Goal: Information Seeking & Learning: Learn about a topic

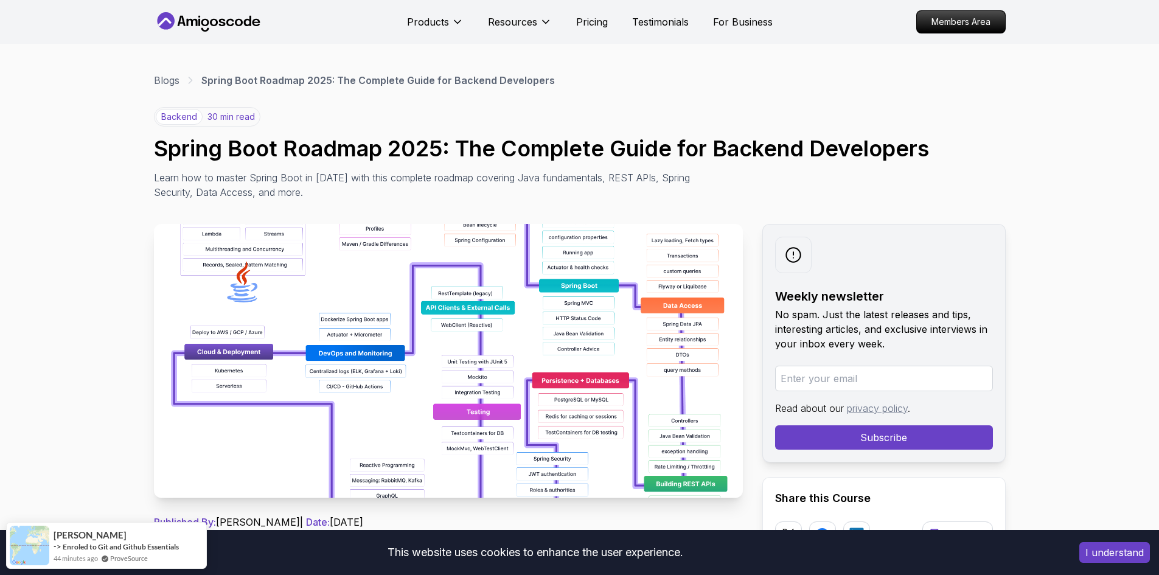
click at [1097, 554] on button "I understand" at bounding box center [1114, 552] width 71 height 21
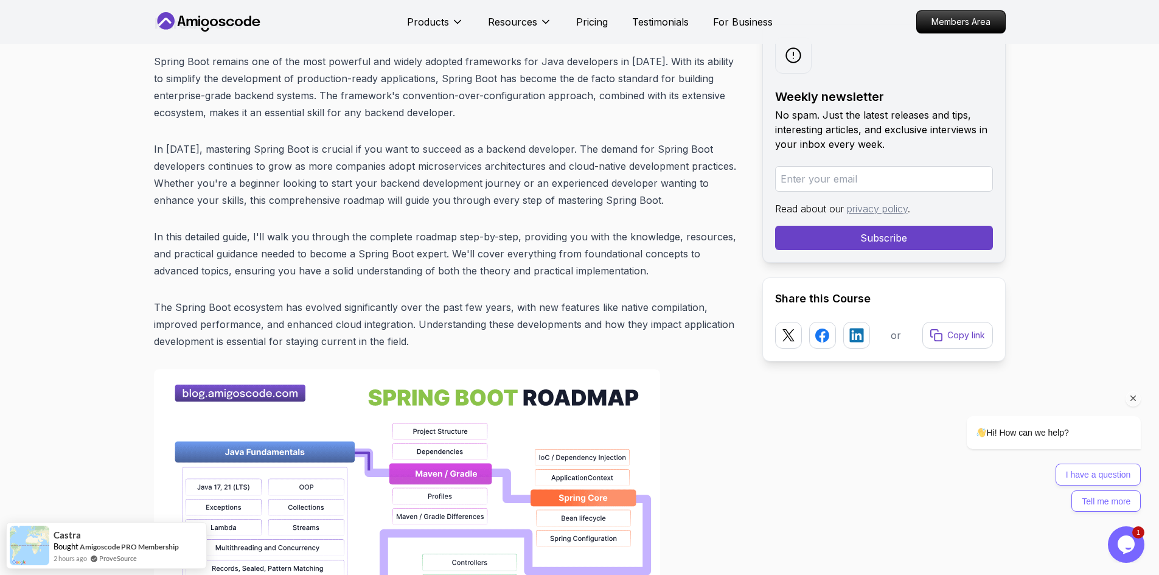
scroll to position [548, 0]
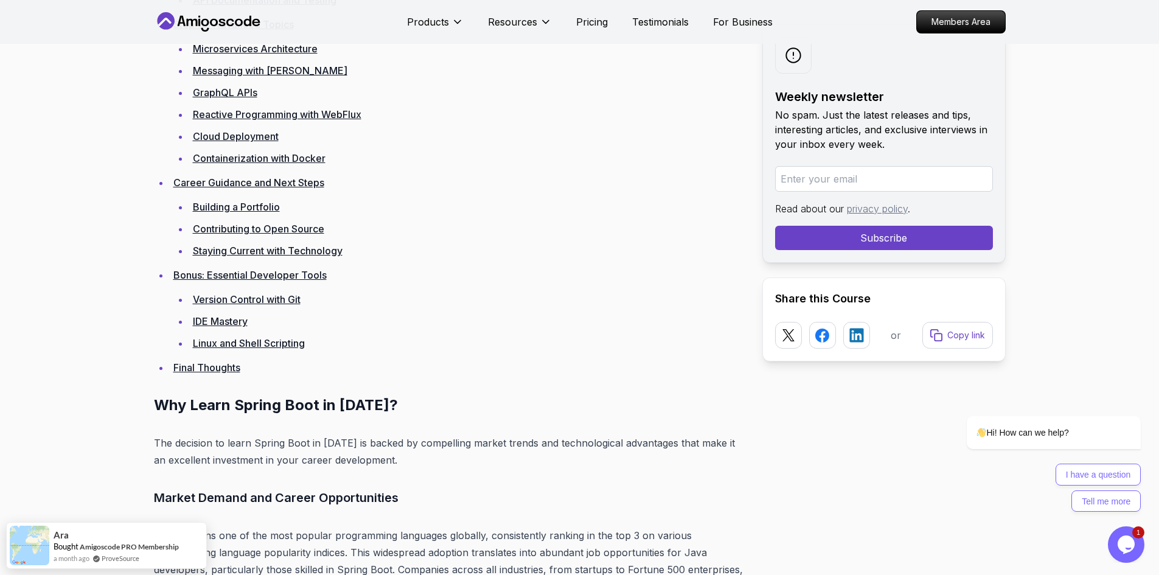
scroll to position [2738, 0]
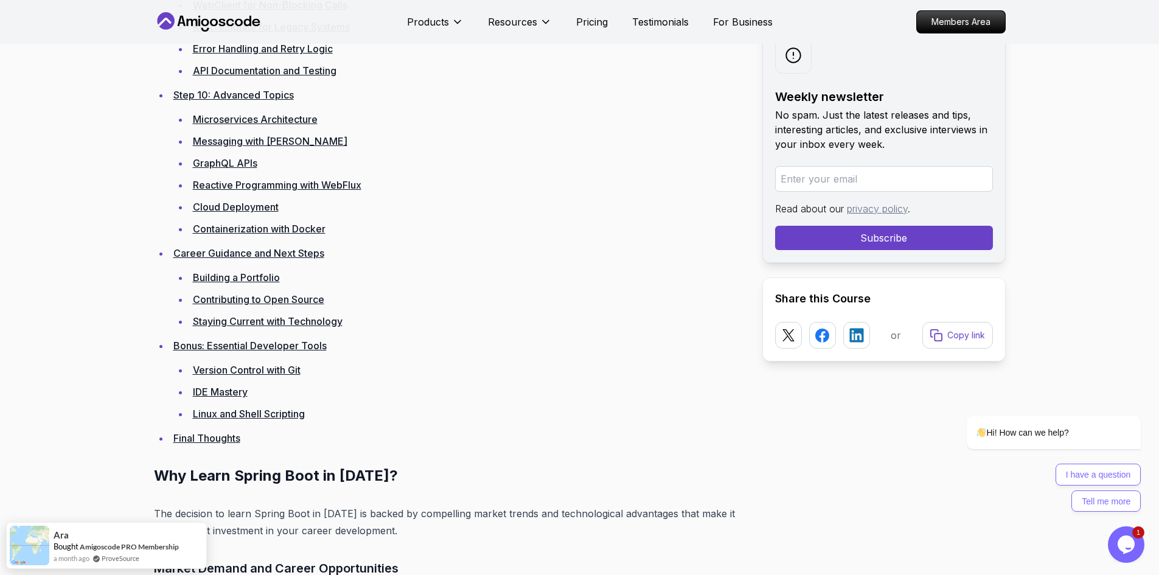
click at [267, 142] on link "Messaging with [PERSON_NAME]" at bounding box center [270, 141] width 155 height 12
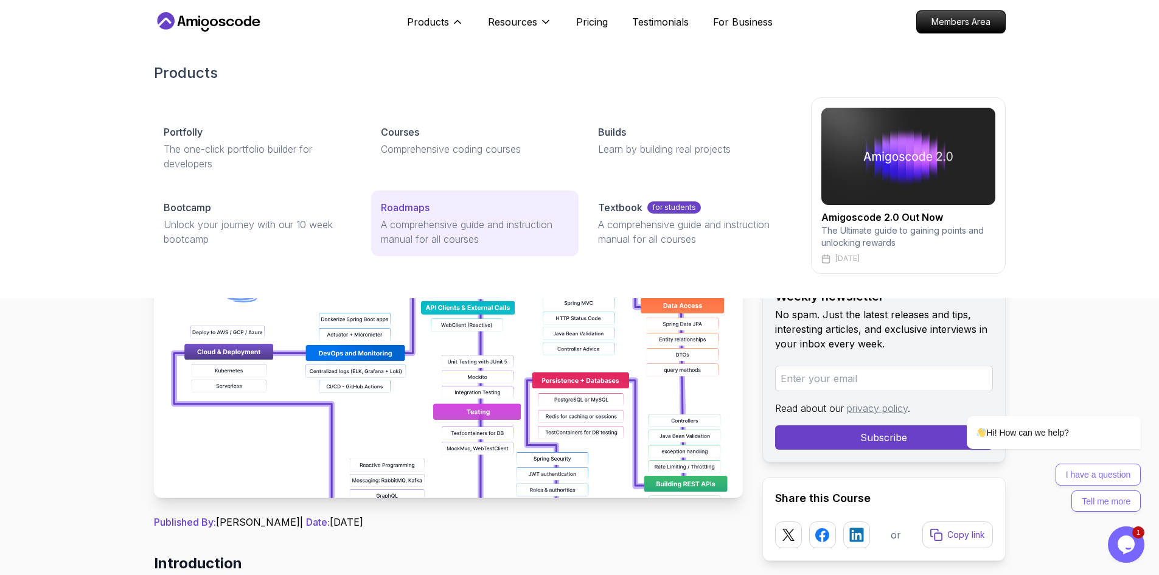
click at [445, 232] on p "A comprehensive guide and instruction manual for all courses" at bounding box center [475, 231] width 188 height 29
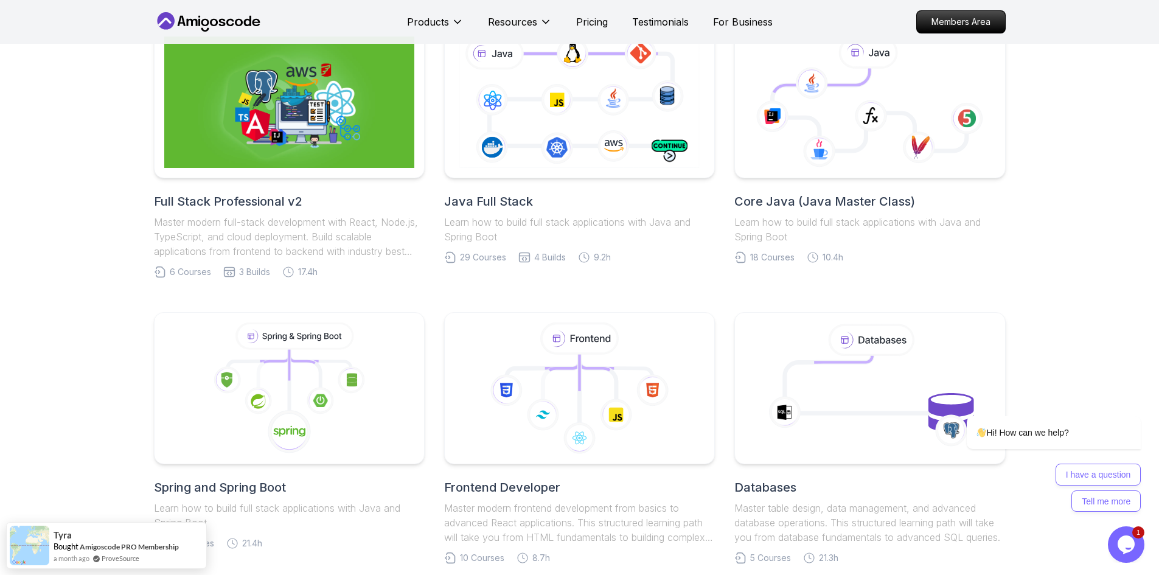
scroll to position [183, 0]
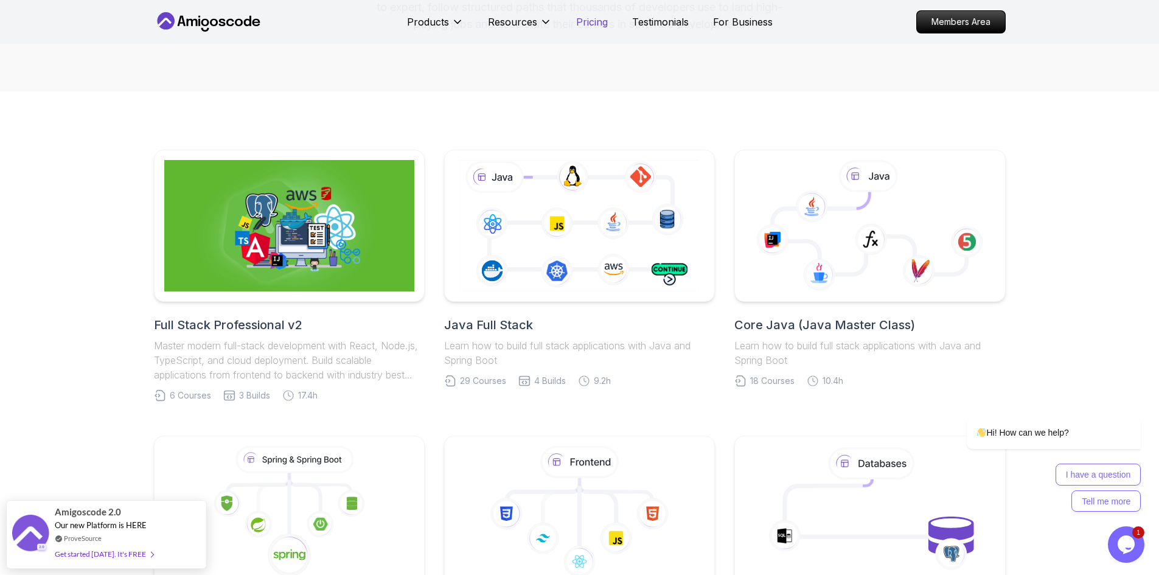
click at [596, 21] on p "Pricing" at bounding box center [592, 22] width 32 height 15
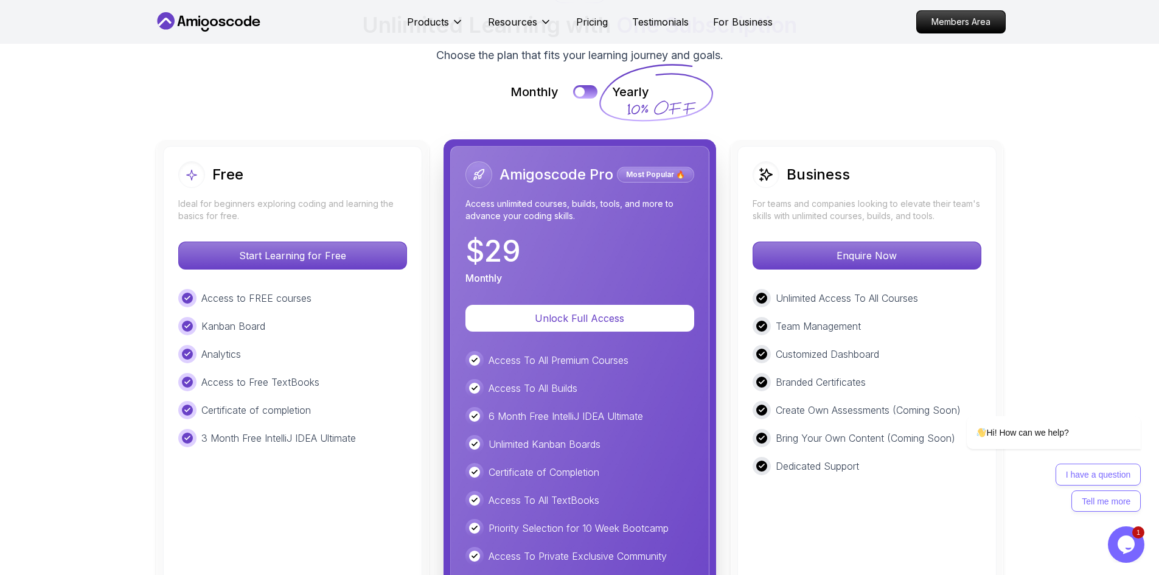
scroll to position [2665, 0]
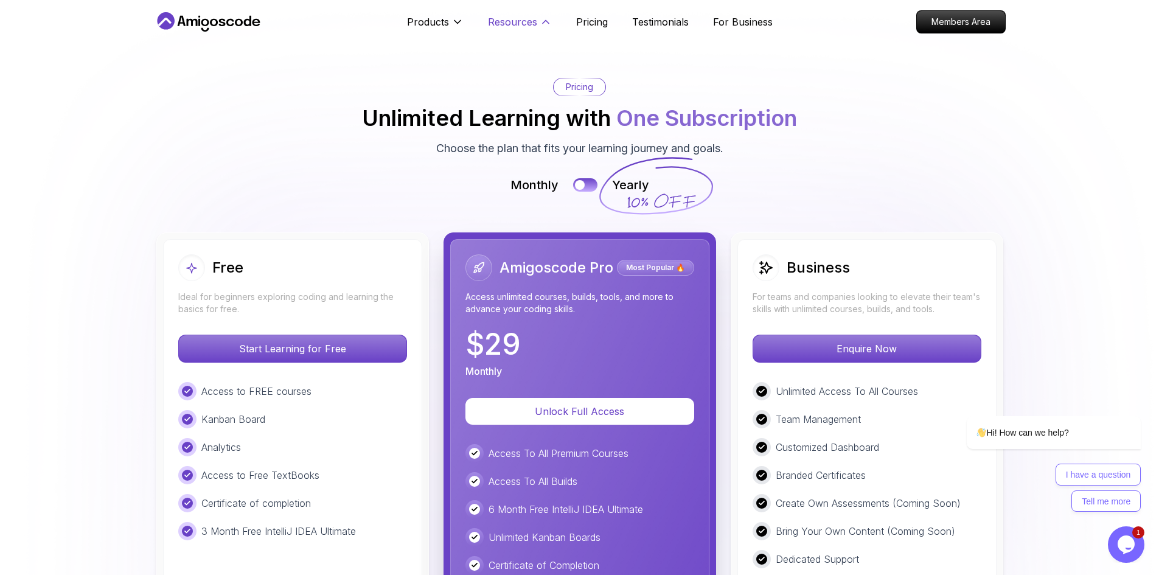
click at [543, 19] on icon at bounding box center [546, 22] width 12 height 12
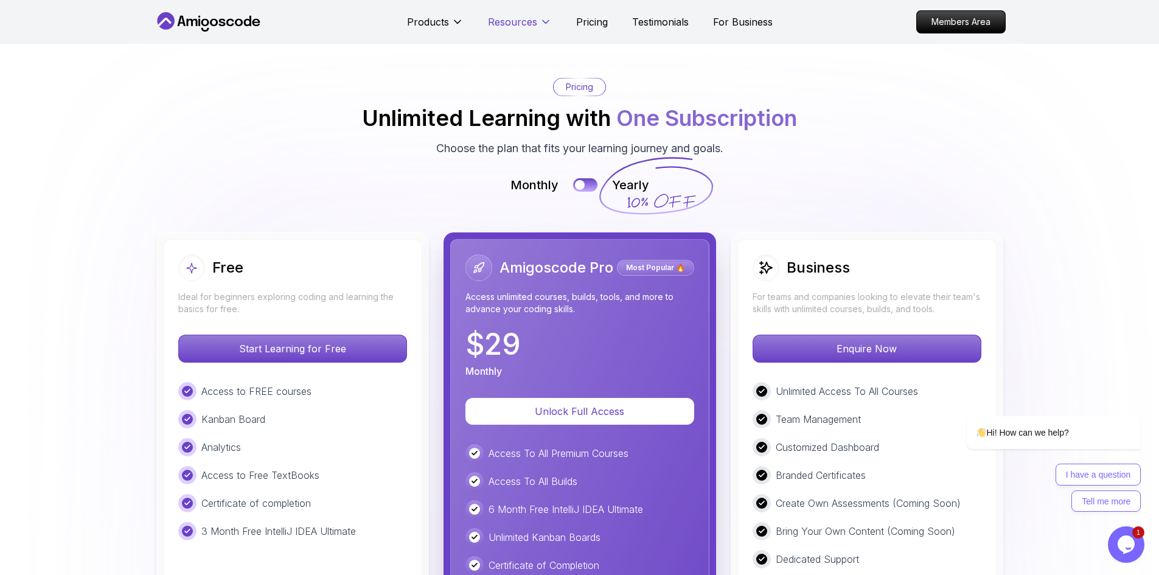
click at [543, 19] on icon at bounding box center [546, 22] width 12 height 12
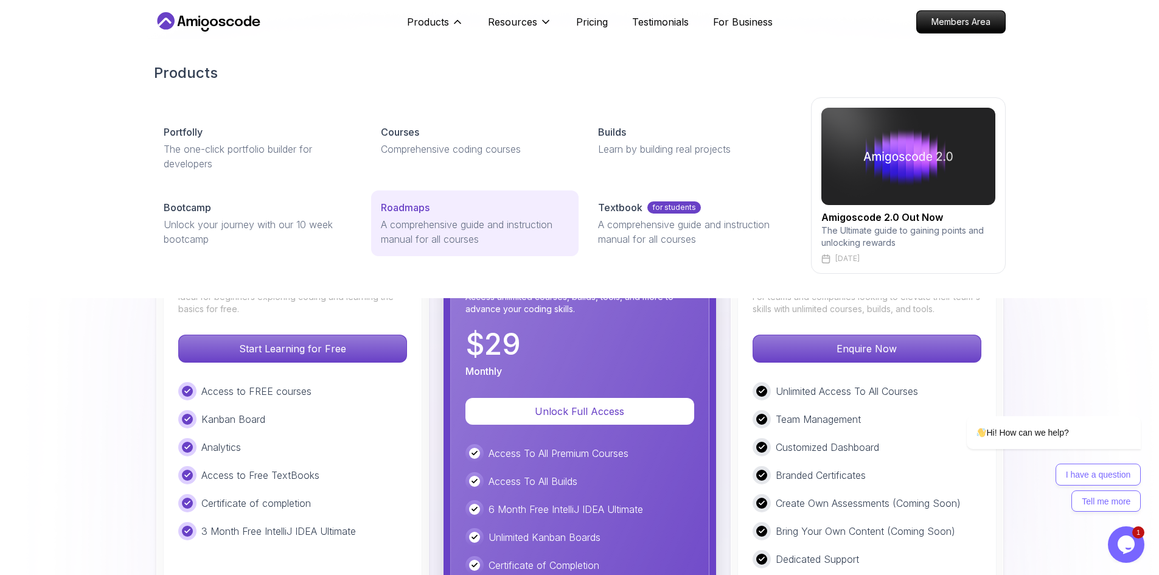
click at [407, 226] on p "A comprehensive guide and instruction manual for all courses" at bounding box center [475, 231] width 188 height 29
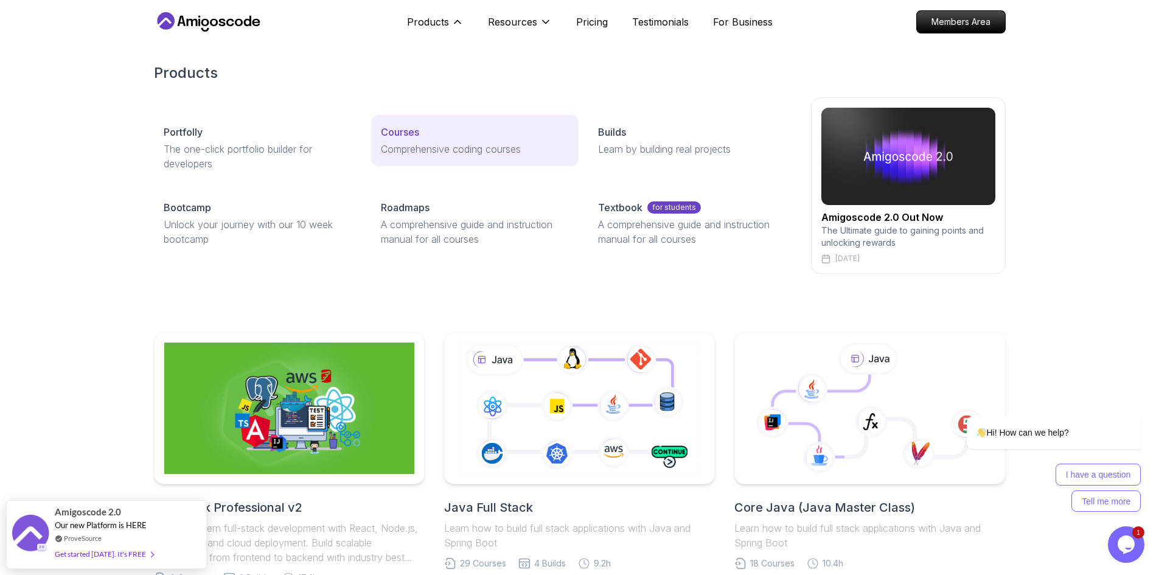
click at [408, 141] on link "Courses Comprehensive coding courses" at bounding box center [474, 140] width 207 height 51
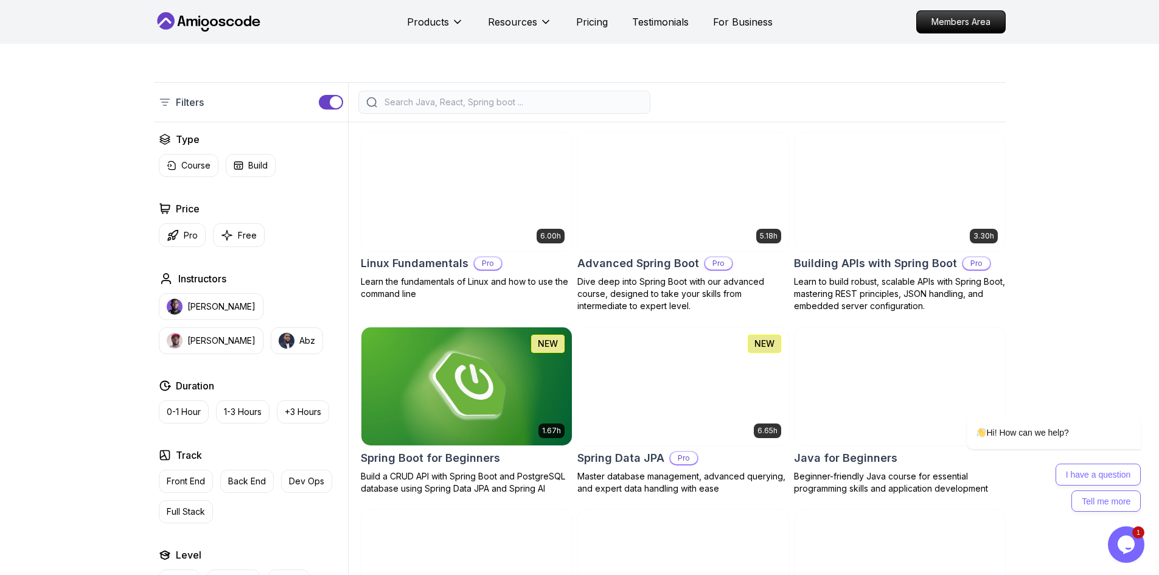
scroll to position [243, 0]
